Goal: Find specific page/section

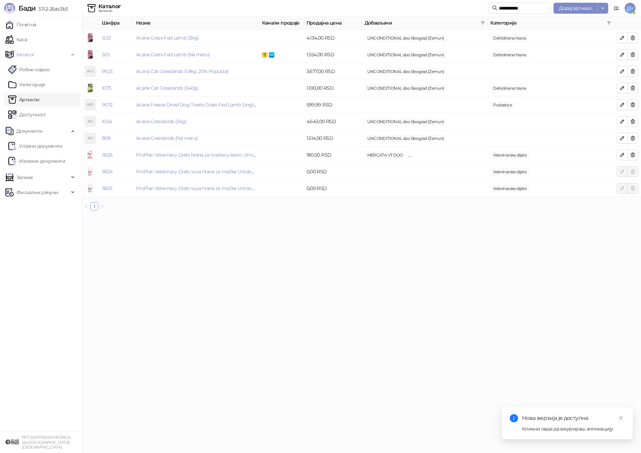
click at [571, 421] on div "Нова верзија је доступна" at bounding box center [573, 419] width 102 height 8
